Goal: Navigation & Orientation: Find specific page/section

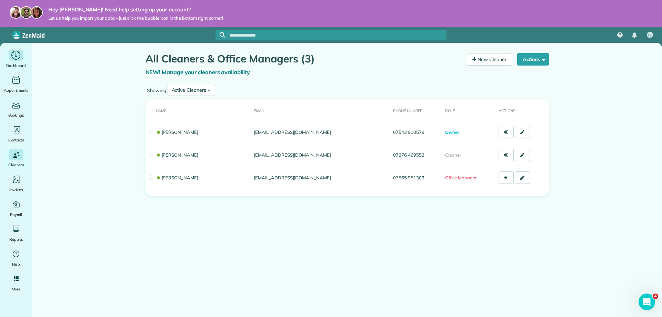
click at [25, 60] on div "Dashboard" at bounding box center [16, 59] width 28 height 19
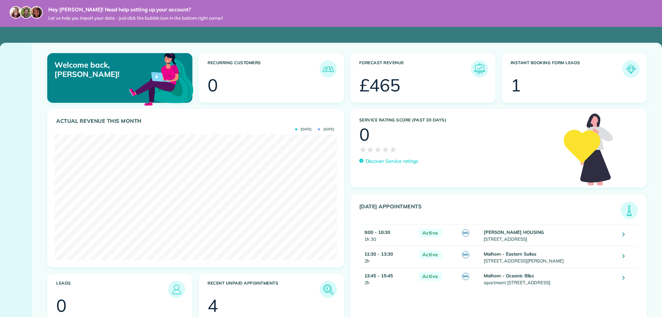
scroll to position [125, 282]
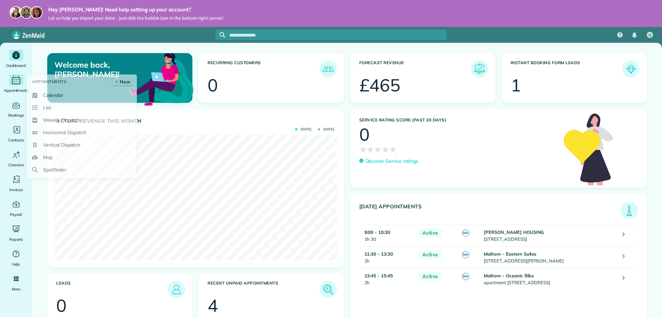
click at [15, 86] on div "Appointments" at bounding box center [16, 83] width 28 height 19
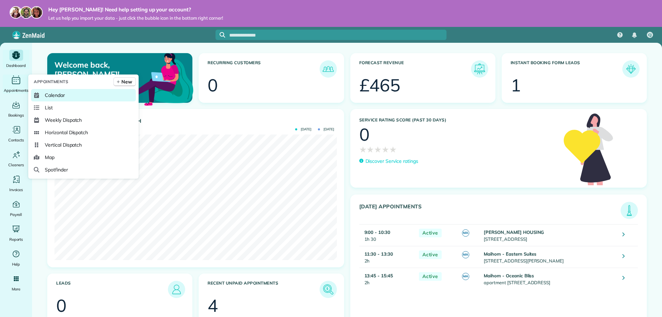
click at [45, 96] on span "Calendar" at bounding box center [55, 95] width 20 height 7
